Goal: Task Accomplishment & Management: Use online tool/utility

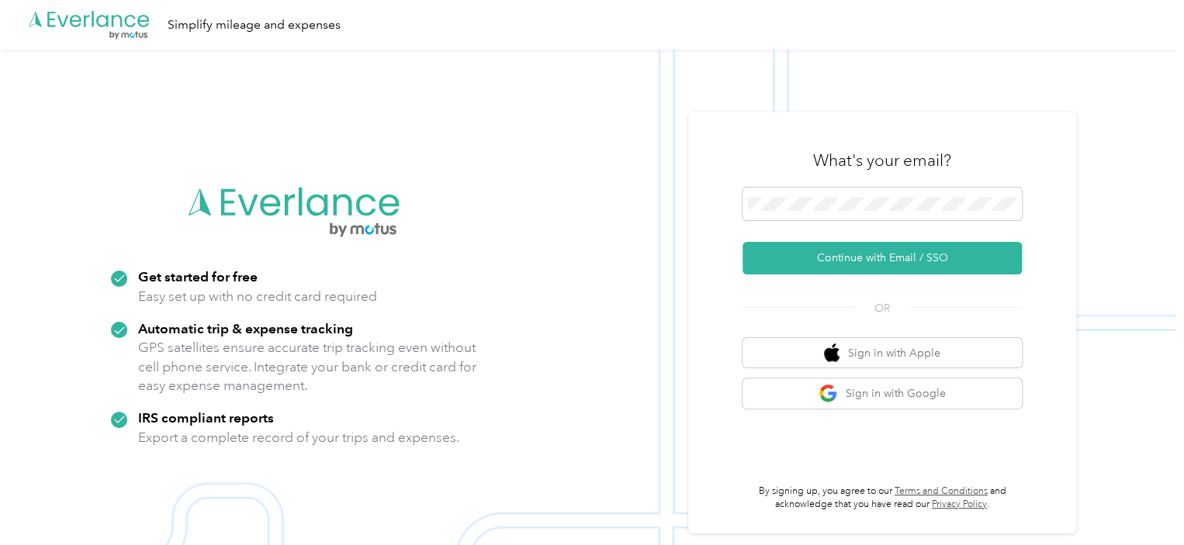
drag, startPoint x: 0, startPoint y: 0, endPoint x: 634, endPoint y: 340, distance: 719.2
click at [634, 340] on img at bounding box center [588, 322] width 1176 height 545
click at [781, 198] on span at bounding box center [881, 204] width 279 height 33
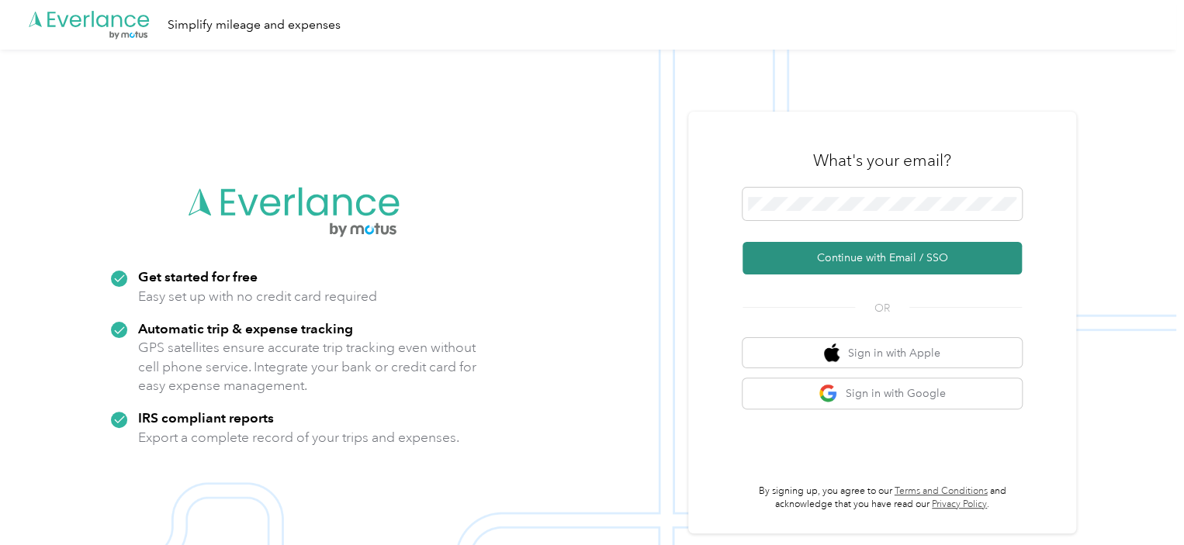
click at [850, 258] on button "Continue with Email / SSO" at bounding box center [881, 258] width 279 height 33
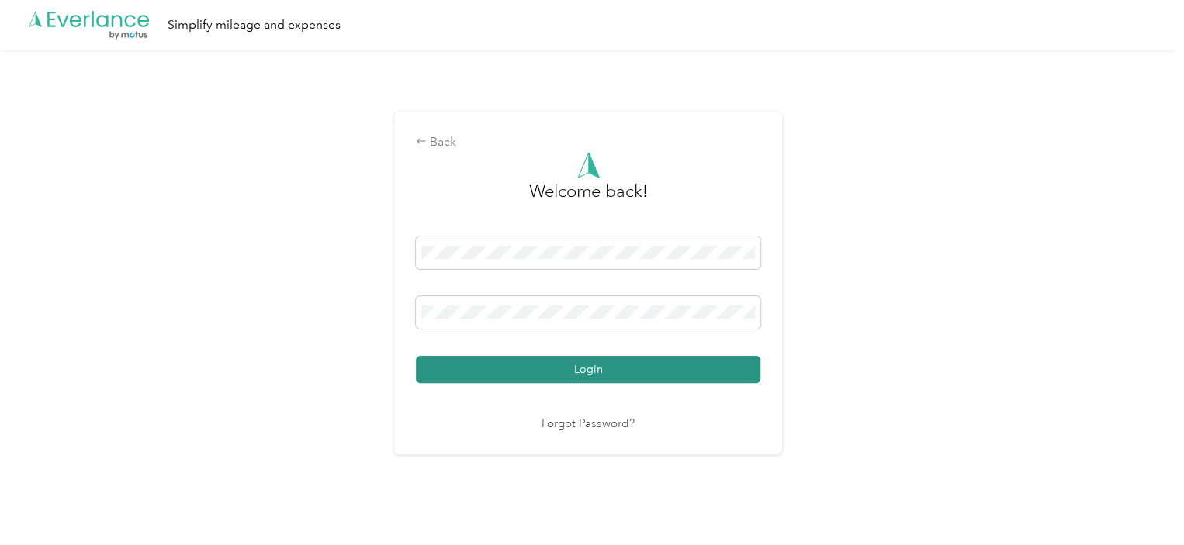
click at [580, 369] on button "Login" at bounding box center [588, 369] width 344 height 27
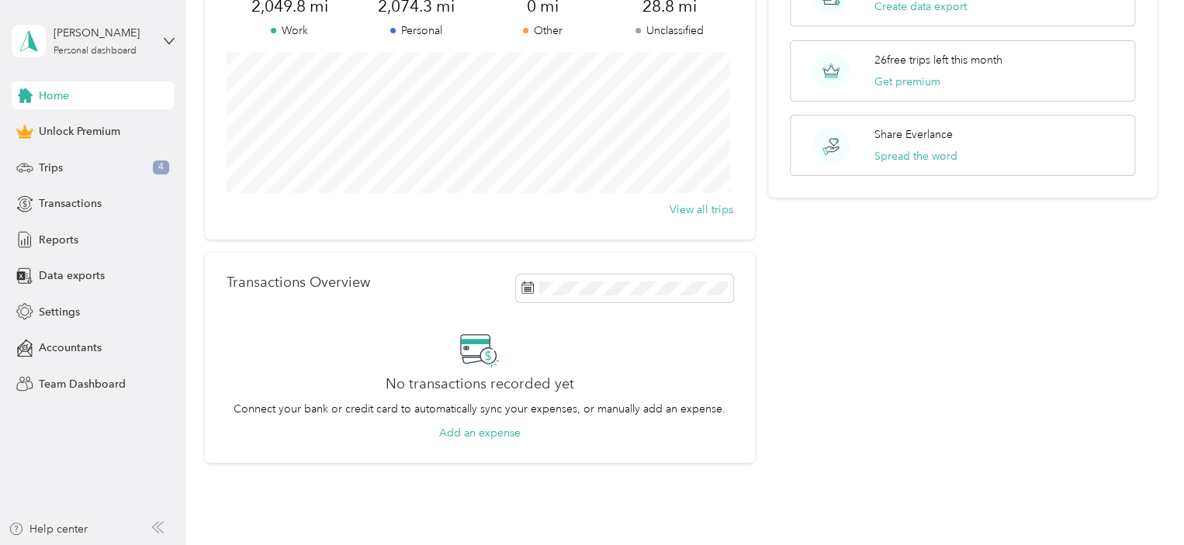
scroll to position [71, 0]
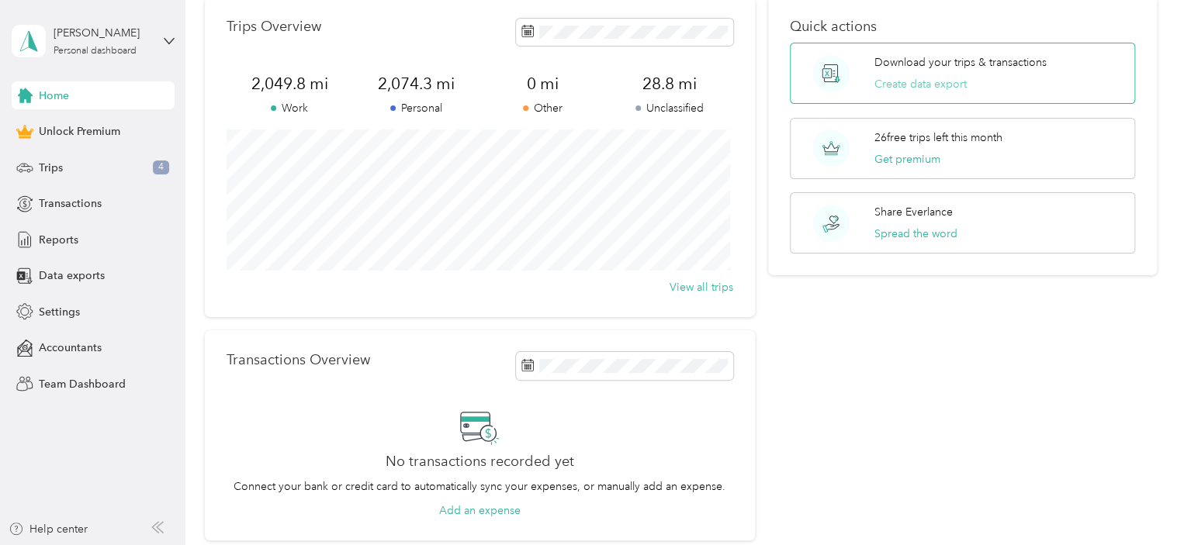
click at [902, 78] on button "Create data export" at bounding box center [920, 84] width 92 height 16
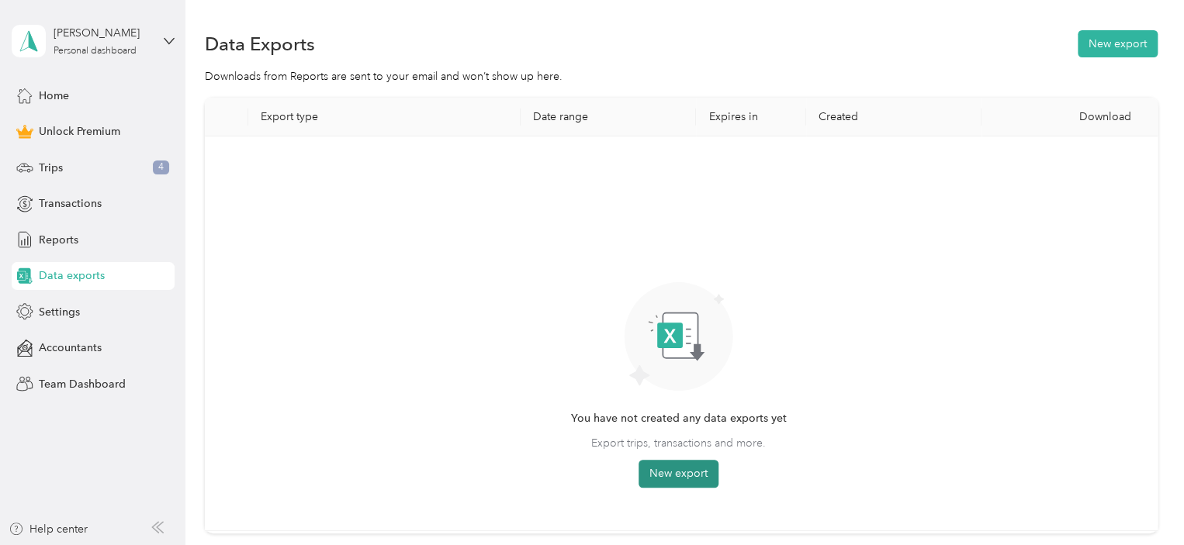
click at [672, 472] on button "New export" at bounding box center [679, 474] width 80 height 28
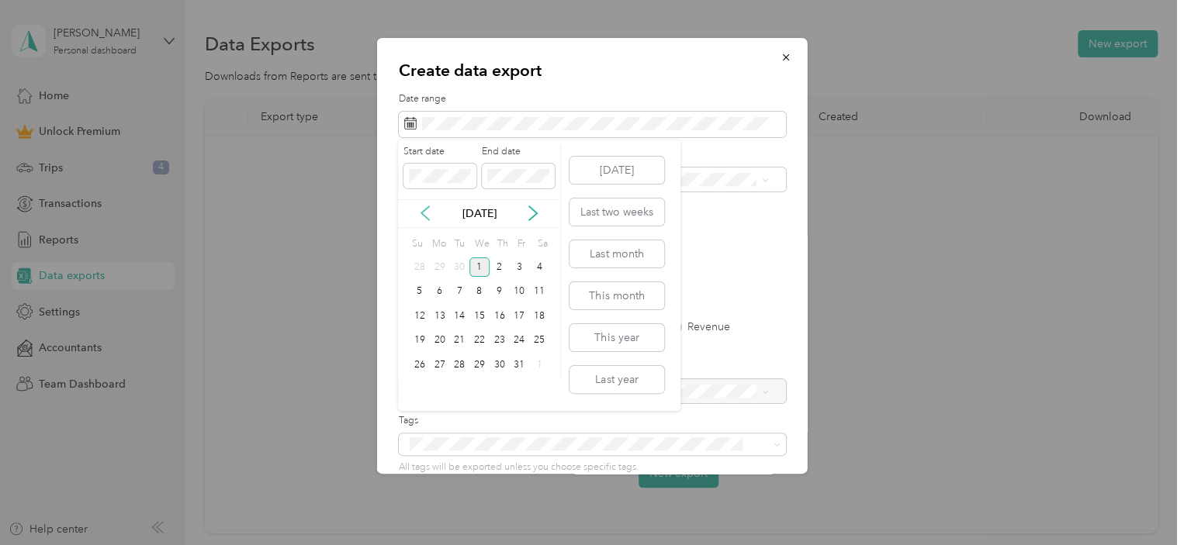
click at [430, 213] on icon at bounding box center [425, 214] width 16 height 16
click at [438, 262] on div "1" at bounding box center [440, 267] width 20 height 19
click at [459, 360] on div "30" at bounding box center [459, 364] width 20 height 19
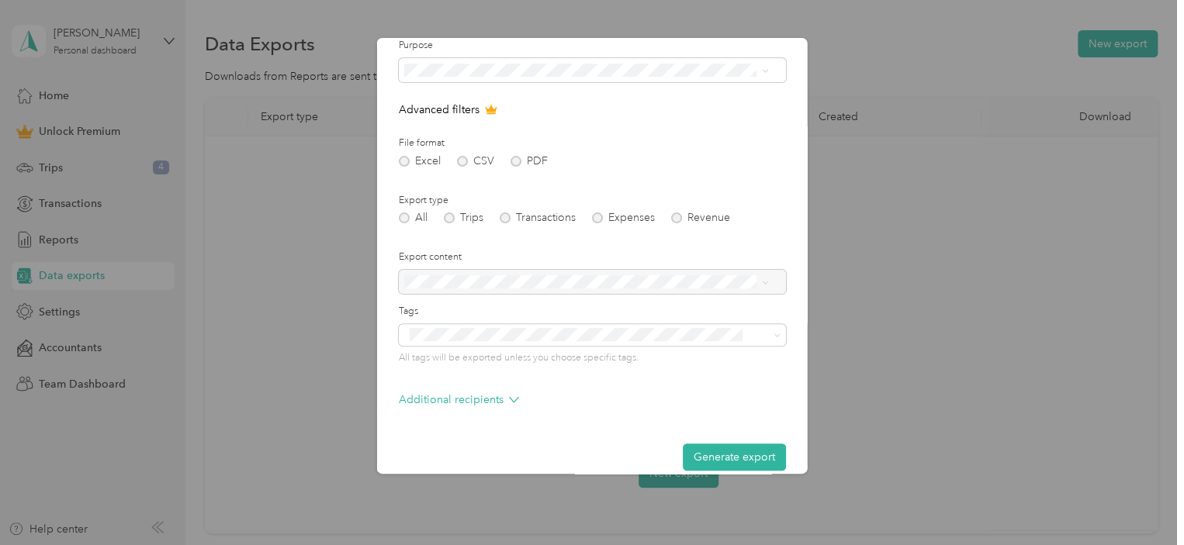
scroll to position [127, 0]
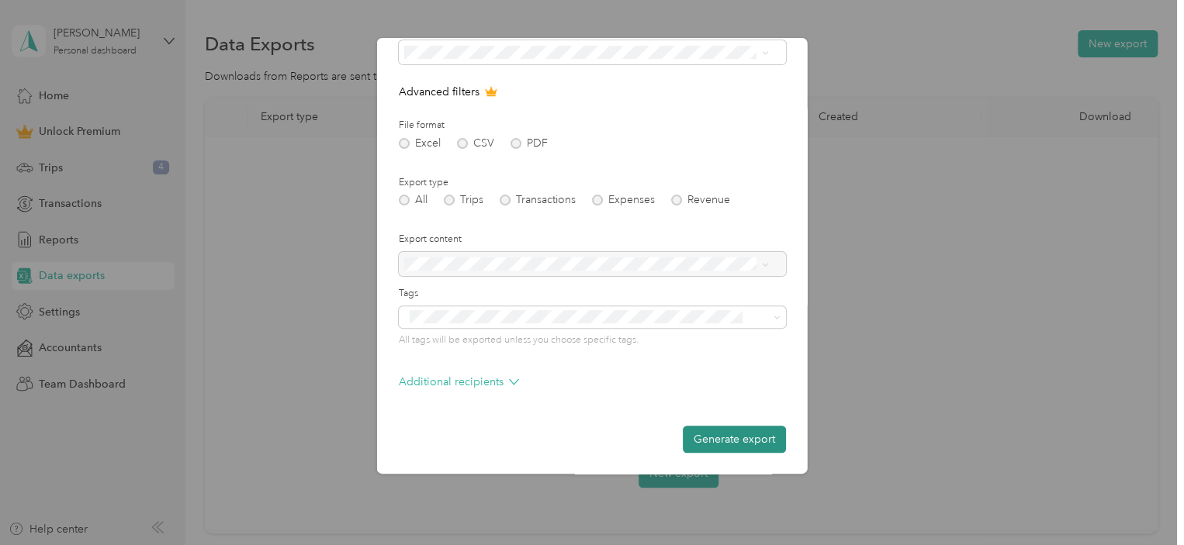
click at [715, 434] on button "Generate export" at bounding box center [734, 439] width 103 height 27
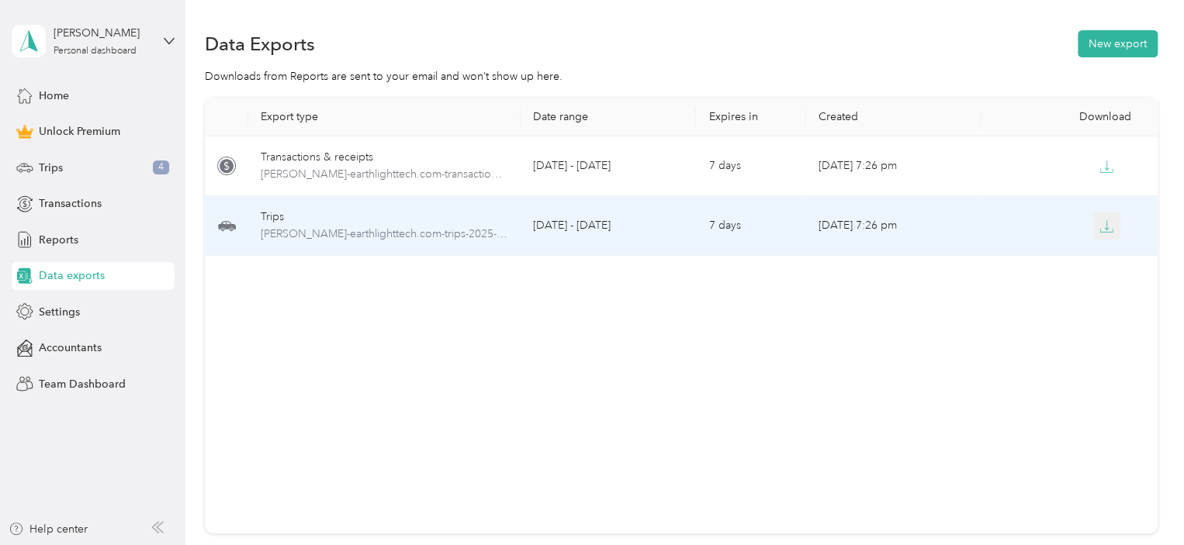
click at [1102, 226] on icon "button" at bounding box center [1106, 227] width 14 height 14
